Goal: Information Seeking & Learning: Learn about a topic

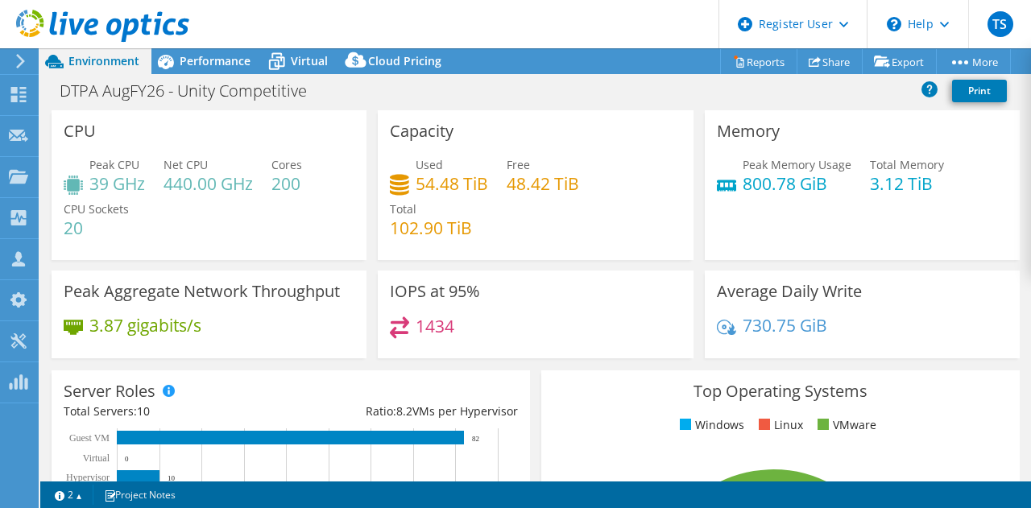
select select "USD"
click at [227, 69] on div "Performance" at bounding box center [206, 61] width 111 height 26
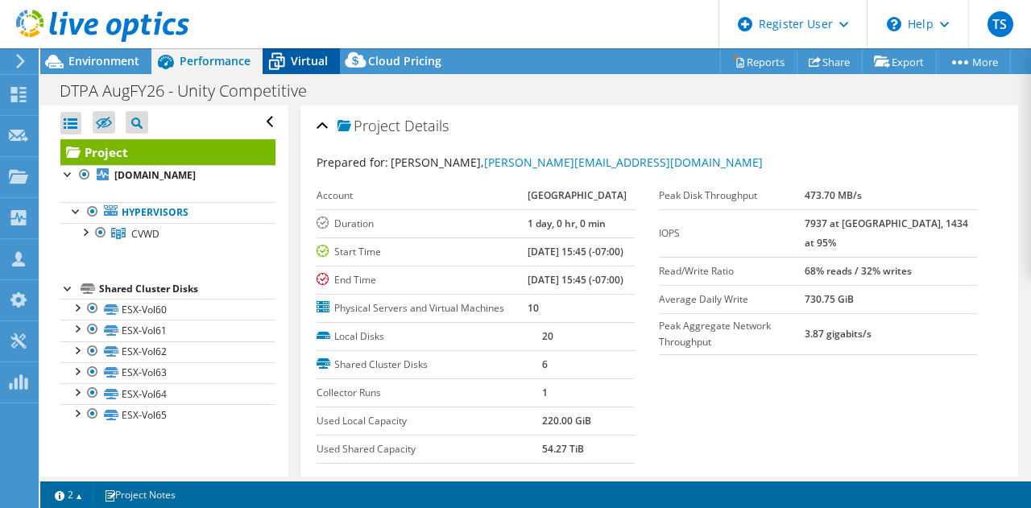
click at [291, 60] on span "Virtual" at bounding box center [309, 60] width 37 height 15
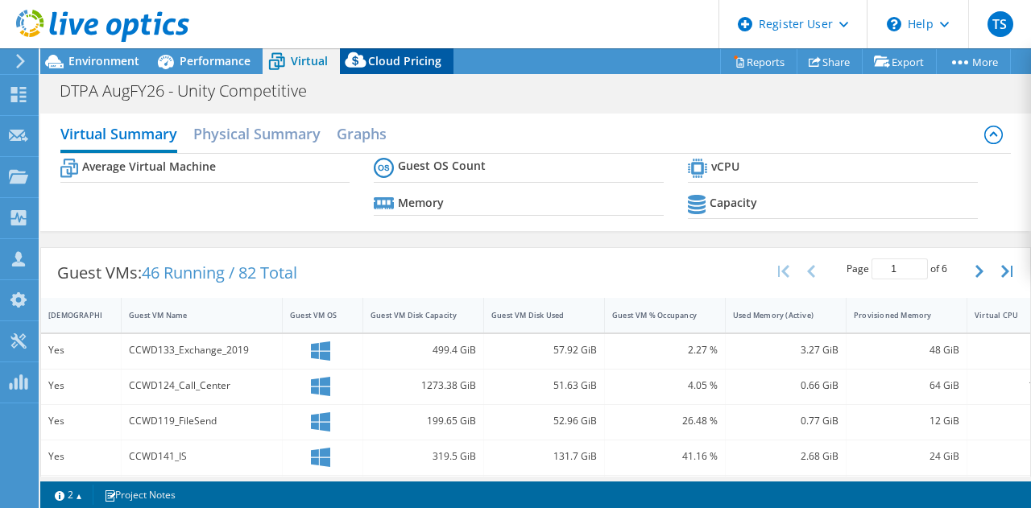
click at [353, 63] on icon at bounding box center [355, 59] width 21 height 15
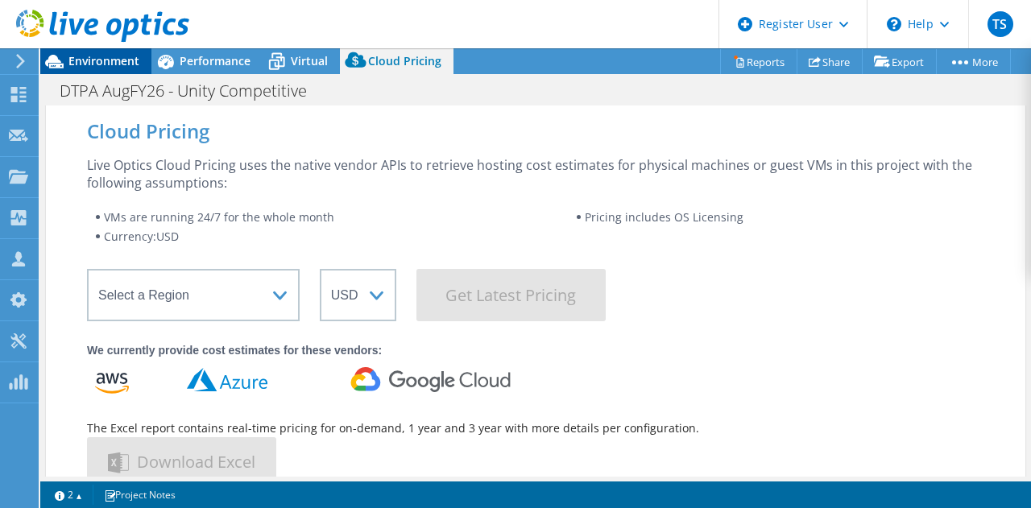
click at [112, 62] on span "Environment" at bounding box center [103, 60] width 71 height 15
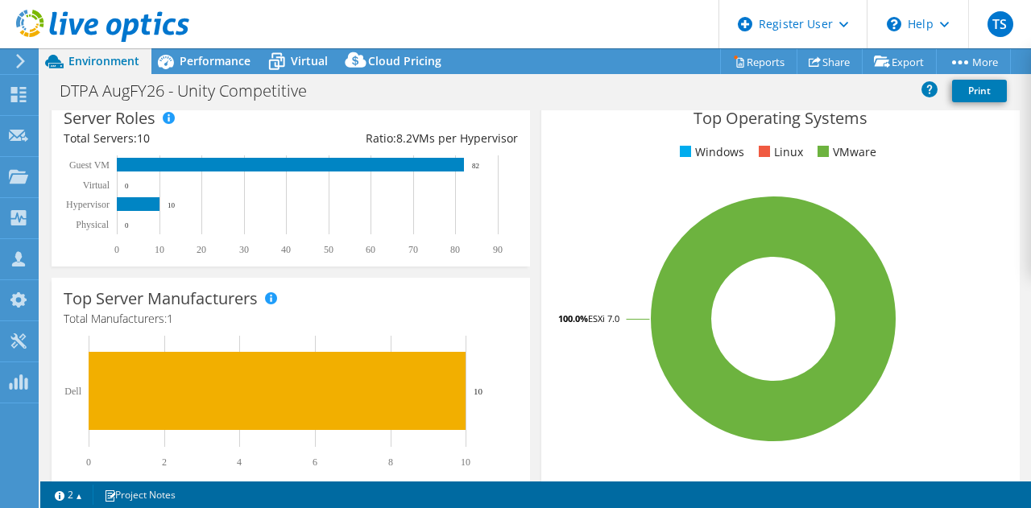
scroll to position [274, 0]
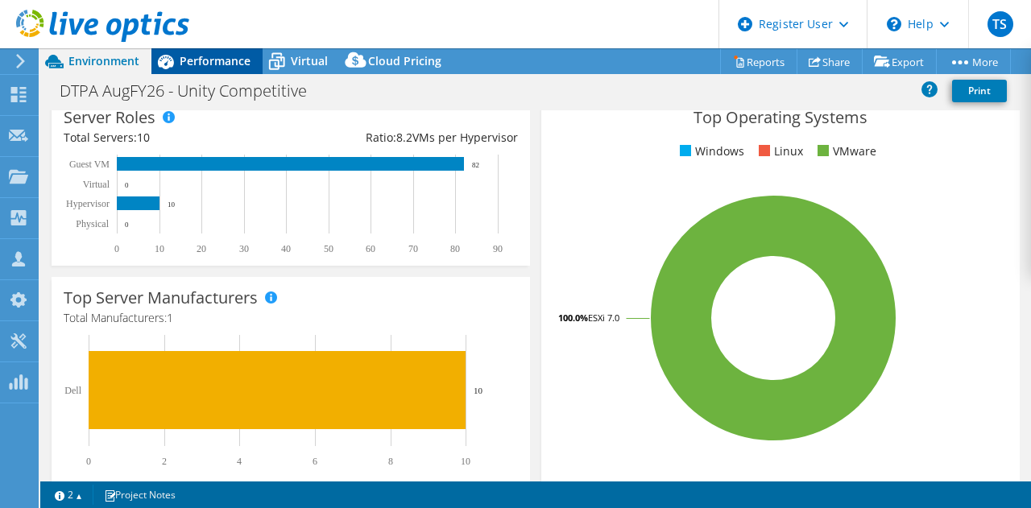
click at [209, 56] on span "Performance" at bounding box center [215, 60] width 71 height 15
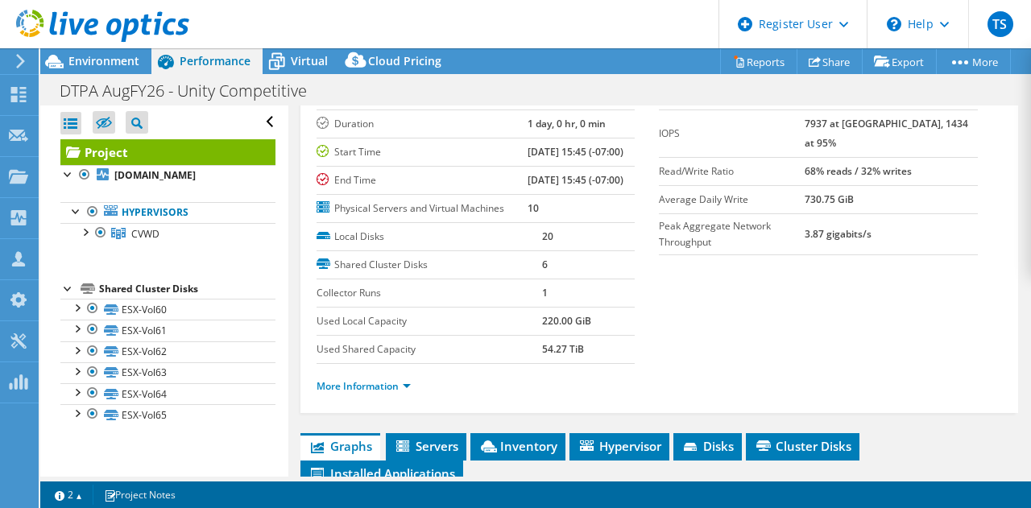
scroll to position [0, 0]
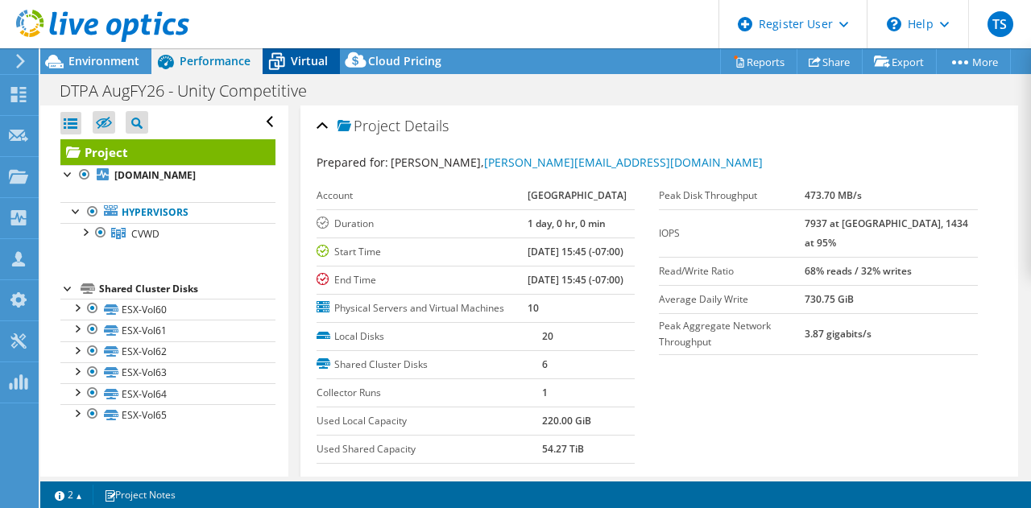
click at [308, 68] on span "Virtual" at bounding box center [309, 60] width 37 height 15
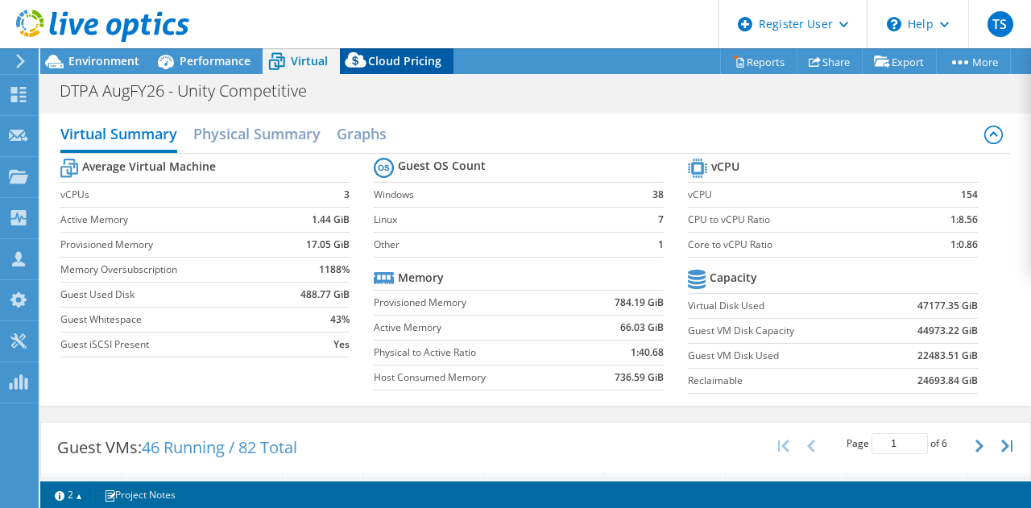
click at [406, 72] on div "Cloud Pricing" at bounding box center [397, 61] width 114 height 26
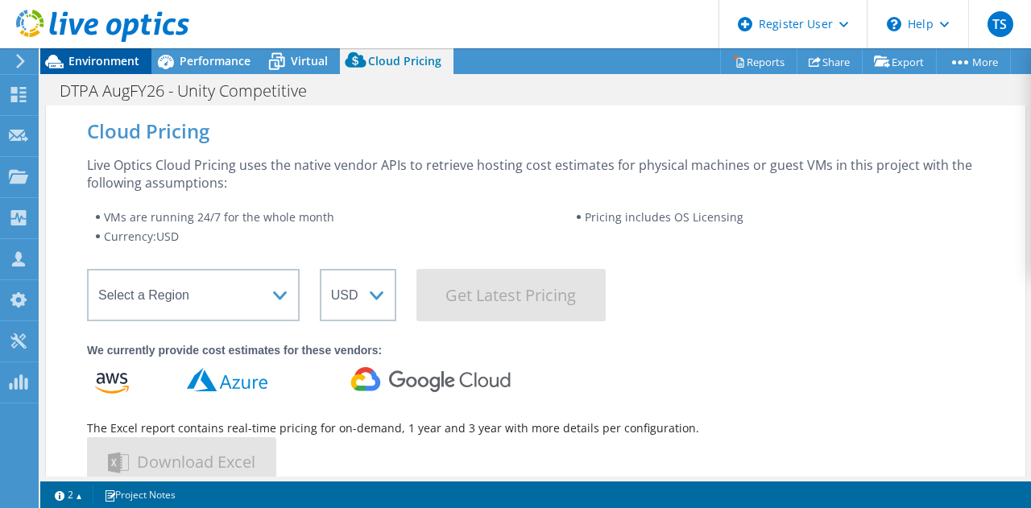
click at [120, 63] on span "Environment" at bounding box center [103, 60] width 71 height 15
